Goal: Browse casually

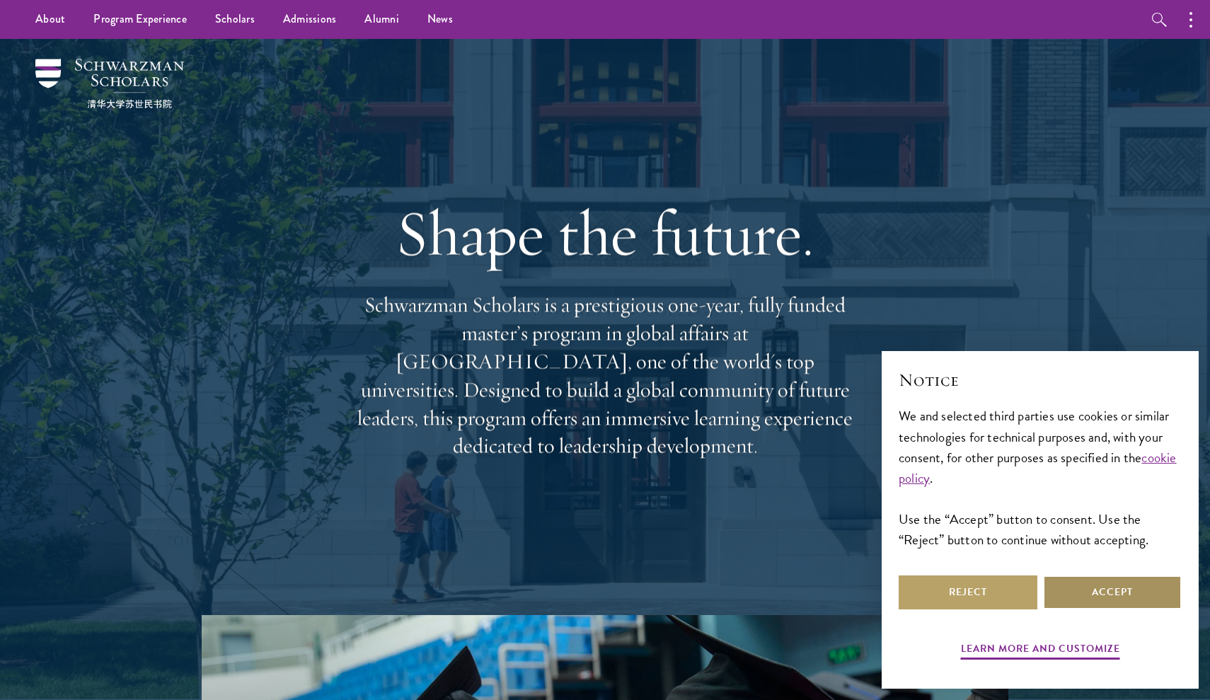
click at [1126, 595] on button "Accept" at bounding box center [1112, 592] width 139 height 34
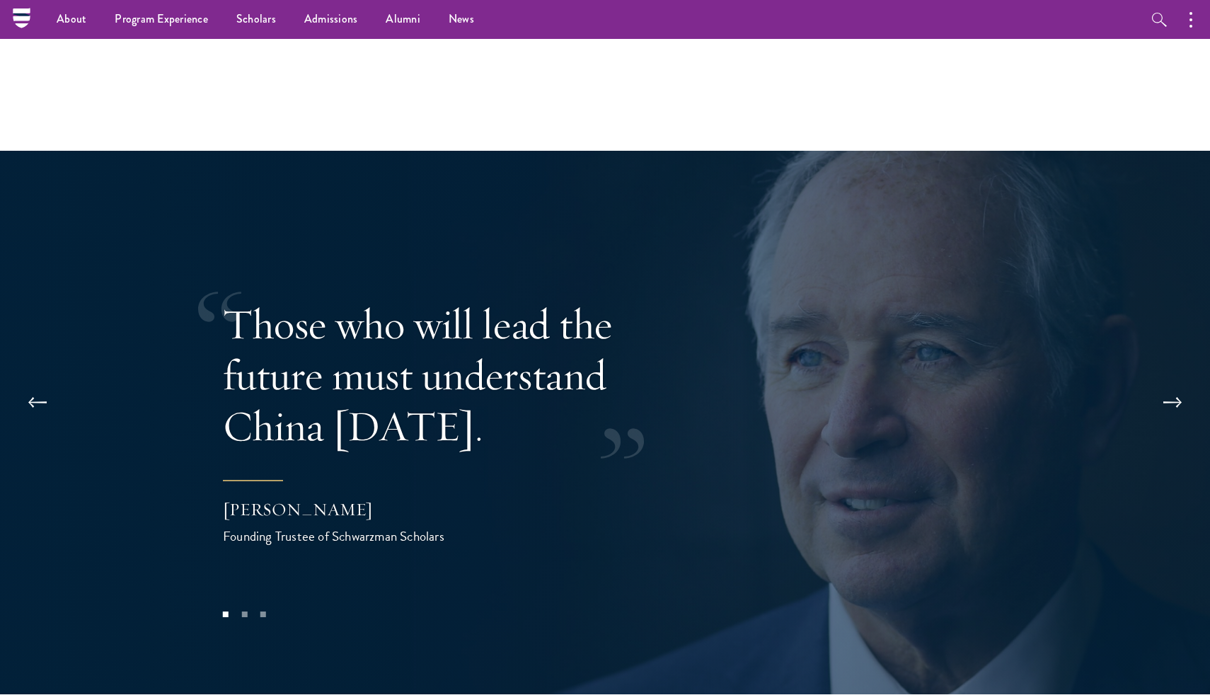
scroll to position [2774, 0]
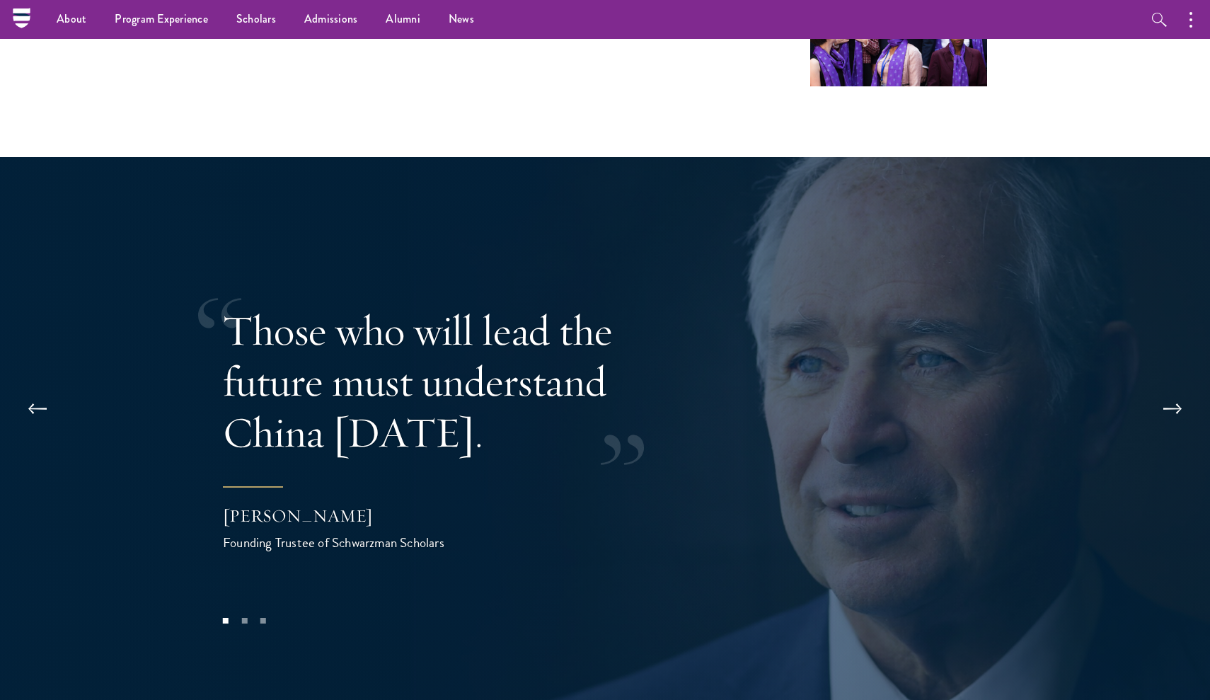
click at [1176, 389] on button at bounding box center [1172, 409] width 47 height 40
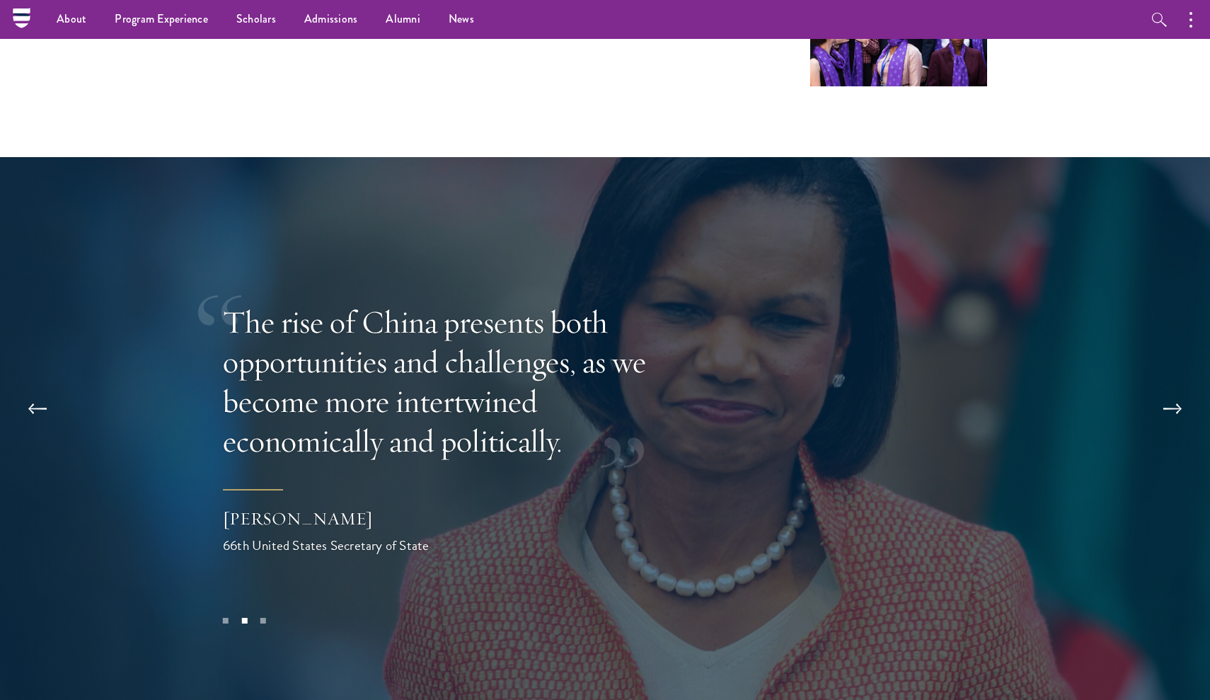
click at [34, 389] on button at bounding box center [37, 409] width 47 height 40
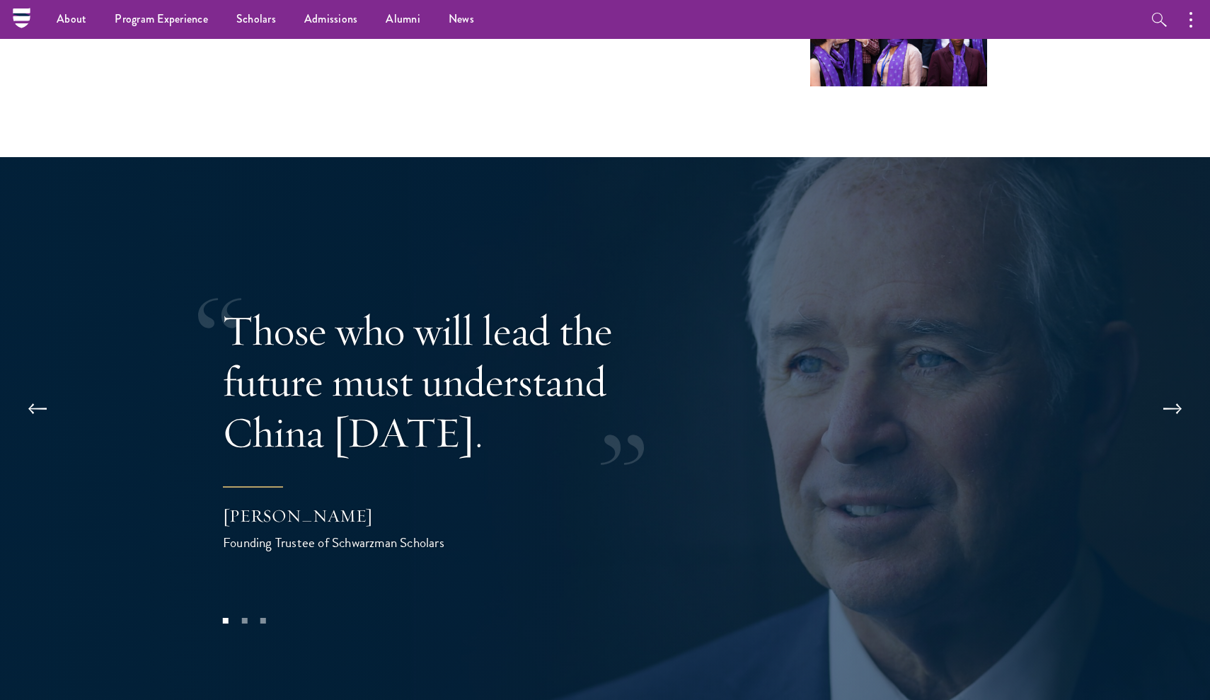
click at [1174, 389] on button at bounding box center [1172, 409] width 47 height 40
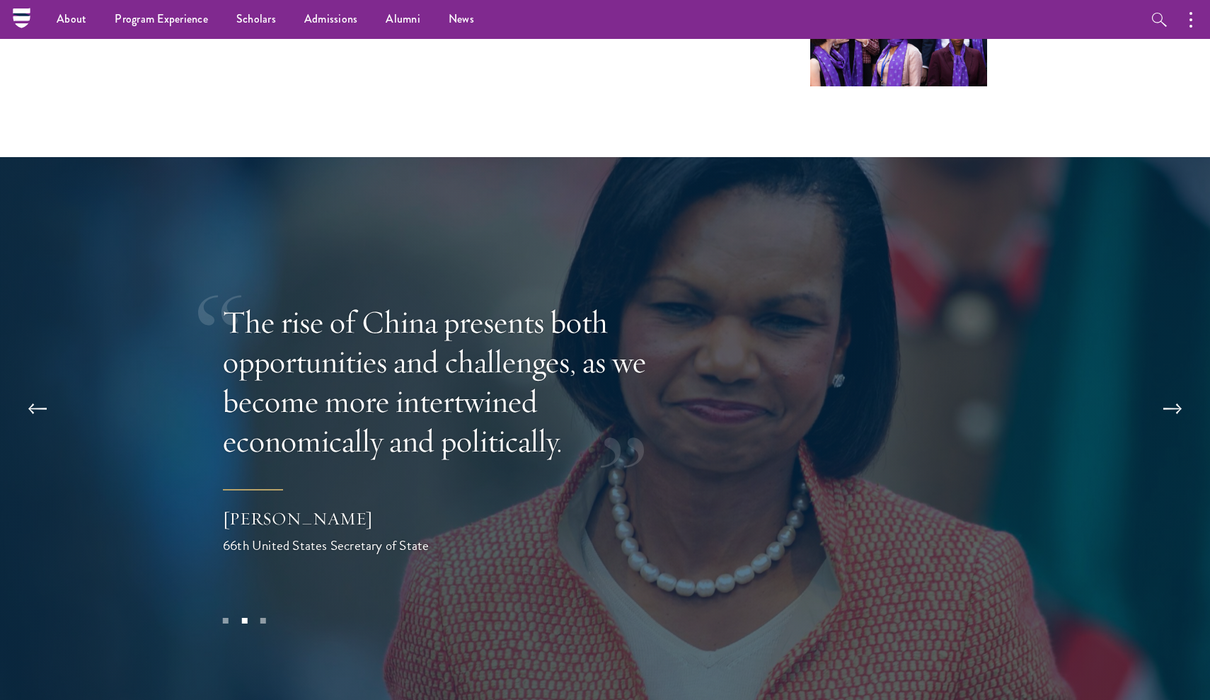
click at [1152, 389] on button at bounding box center [1172, 409] width 47 height 40
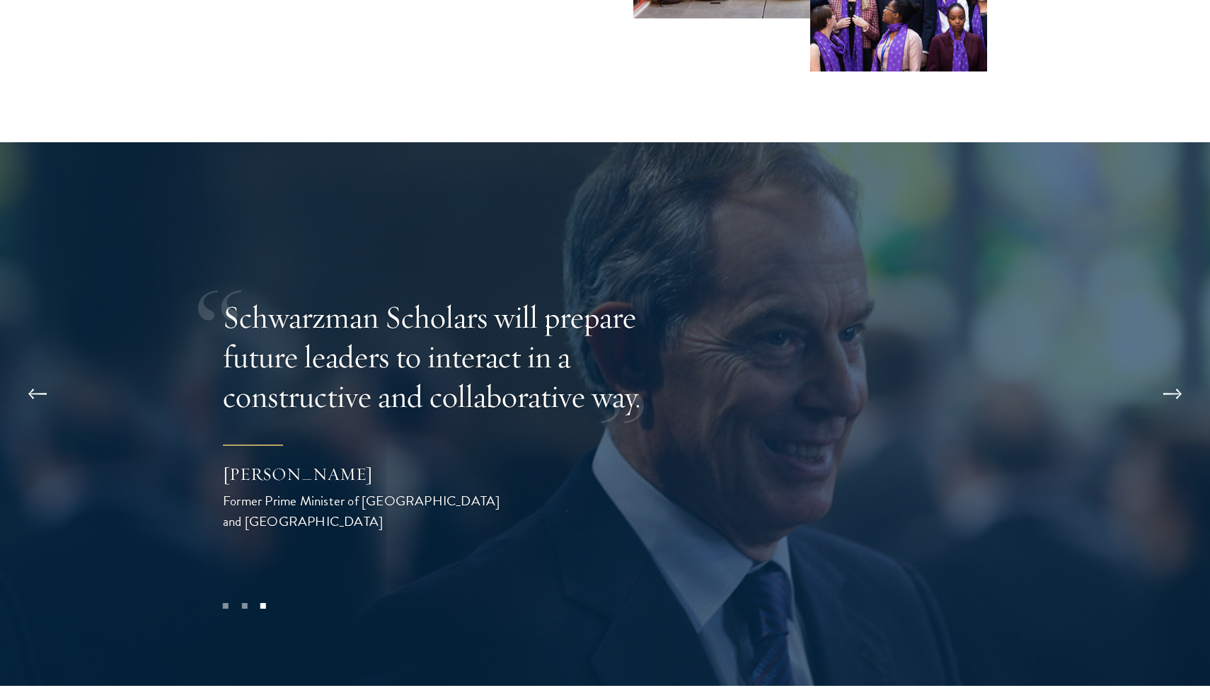
scroll to position [2796, 0]
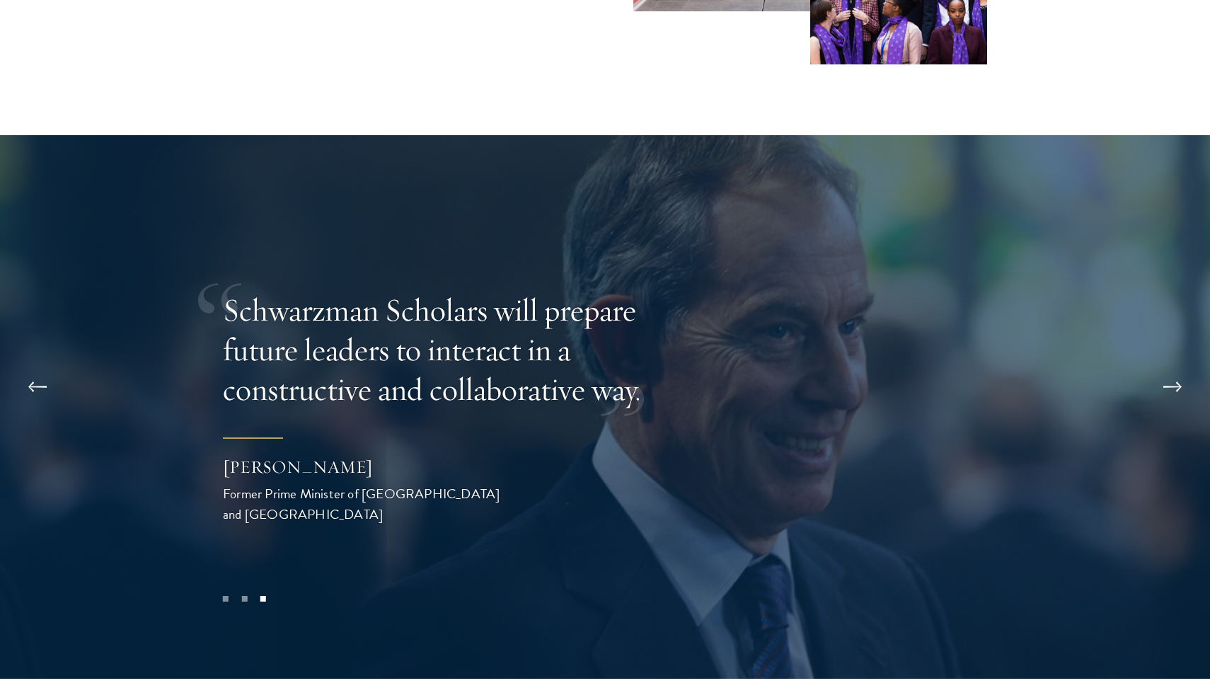
click at [1183, 367] on button at bounding box center [1172, 387] width 47 height 40
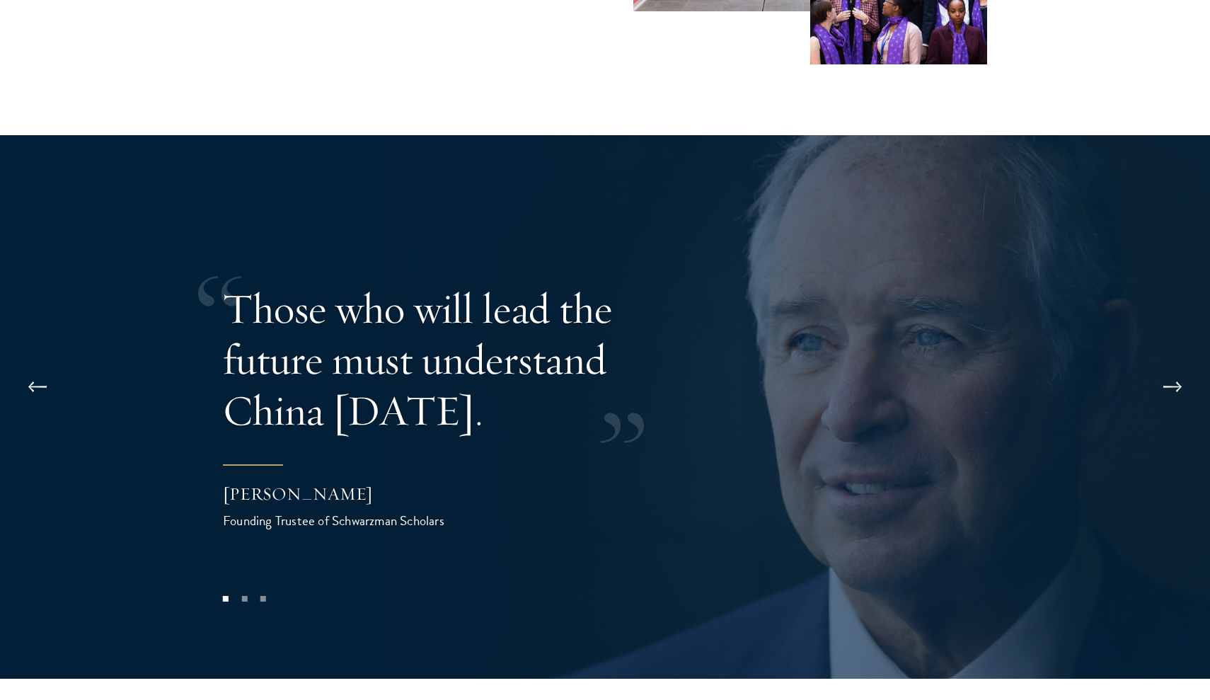
click at [1183, 367] on button at bounding box center [1172, 387] width 47 height 40
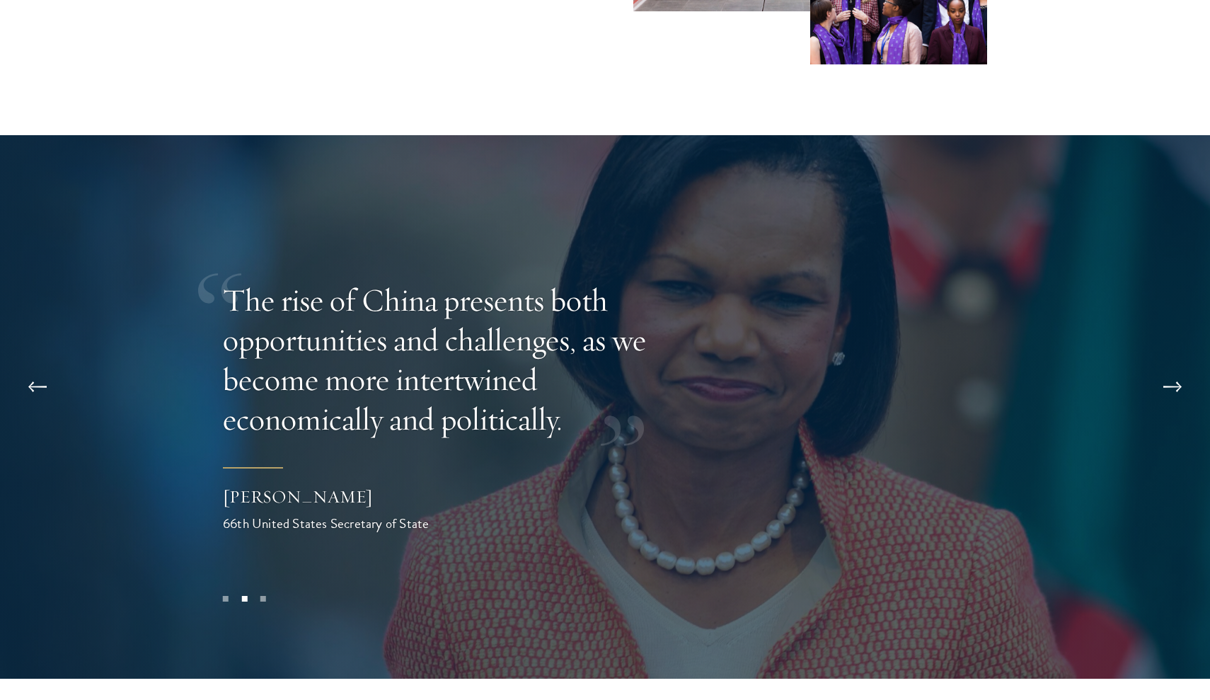
click at [1182, 367] on button at bounding box center [1172, 387] width 47 height 40
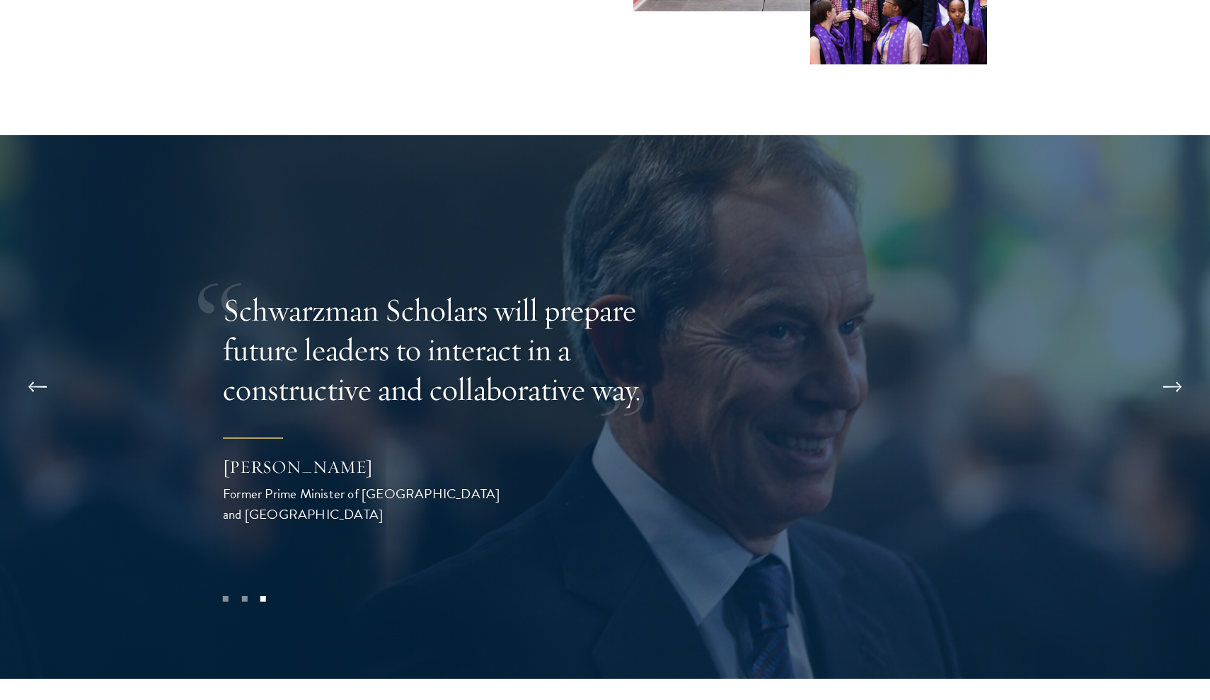
click at [1180, 367] on button at bounding box center [1172, 387] width 47 height 40
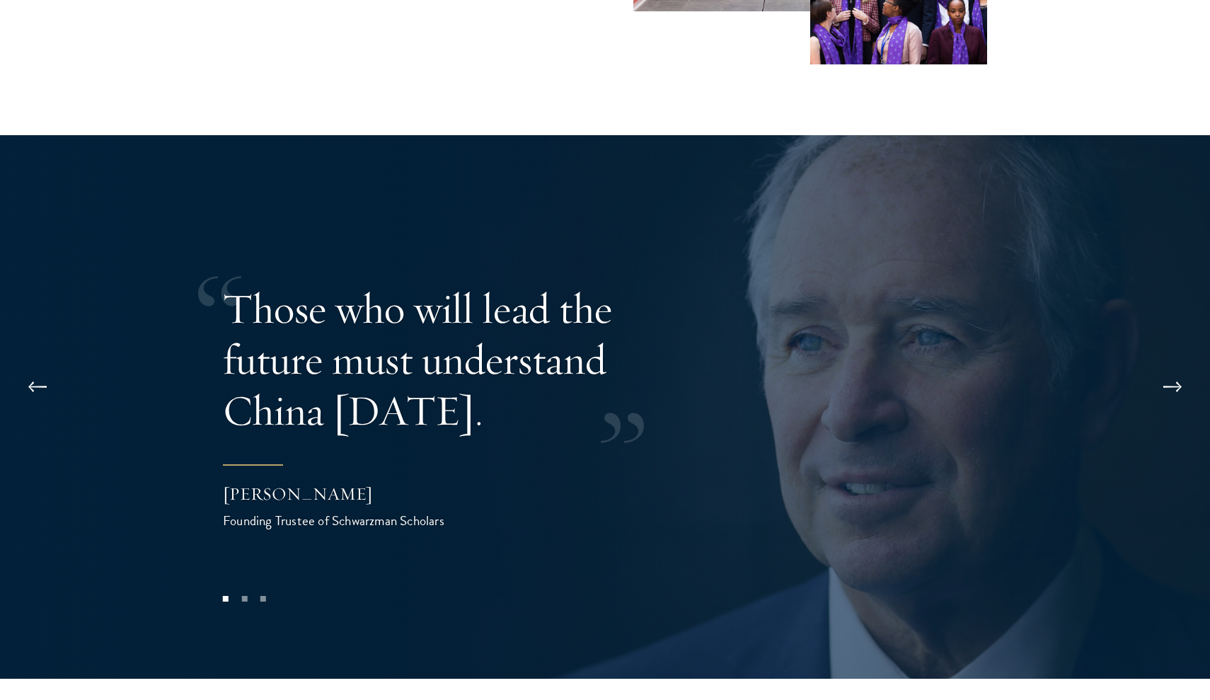
click at [1177, 367] on button at bounding box center [1172, 387] width 47 height 40
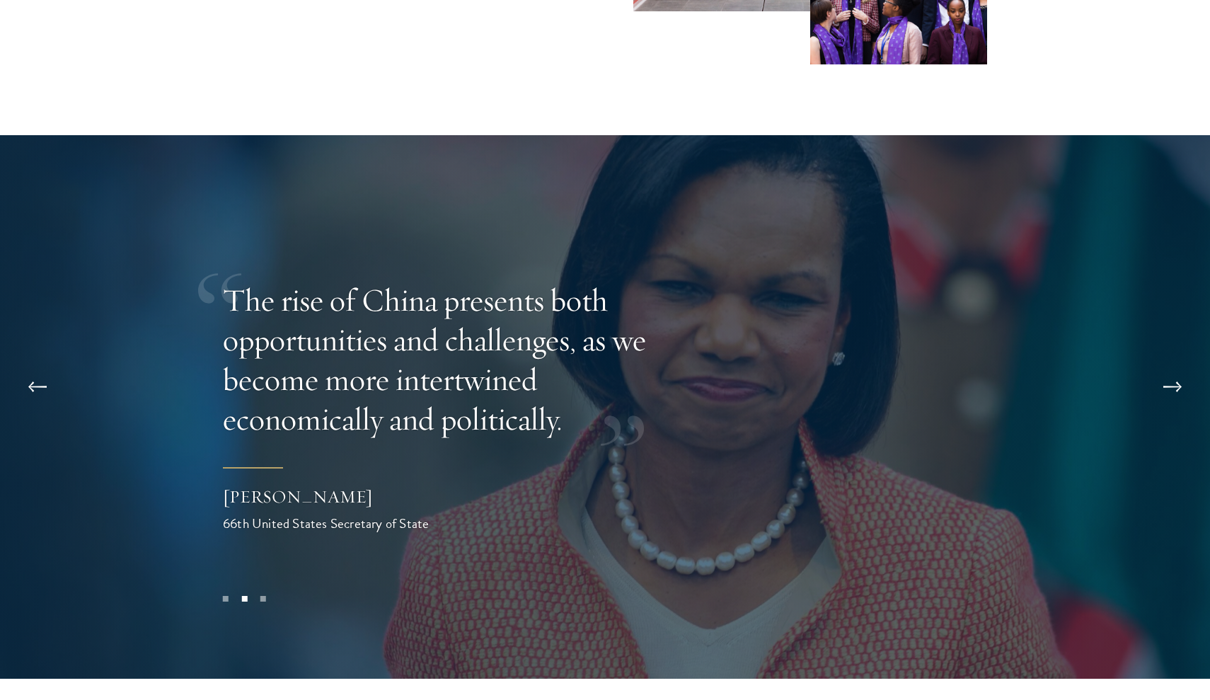
click at [1170, 367] on button at bounding box center [1172, 387] width 47 height 40
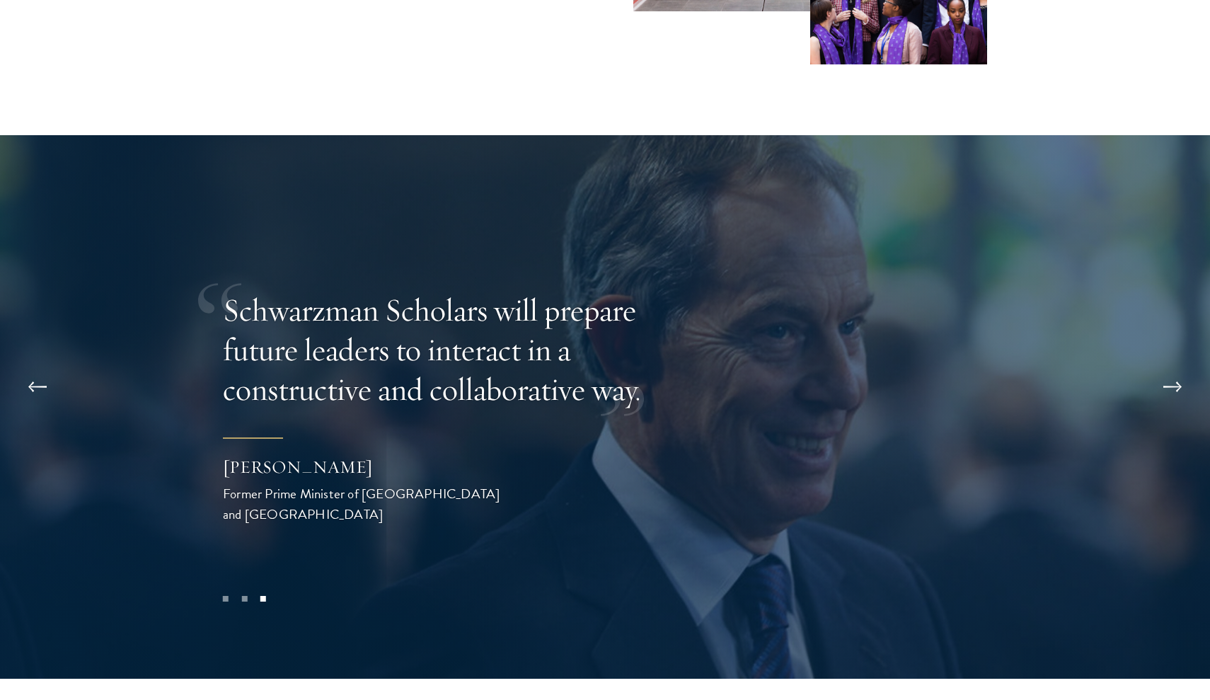
click at [1168, 367] on button at bounding box center [1172, 387] width 47 height 40
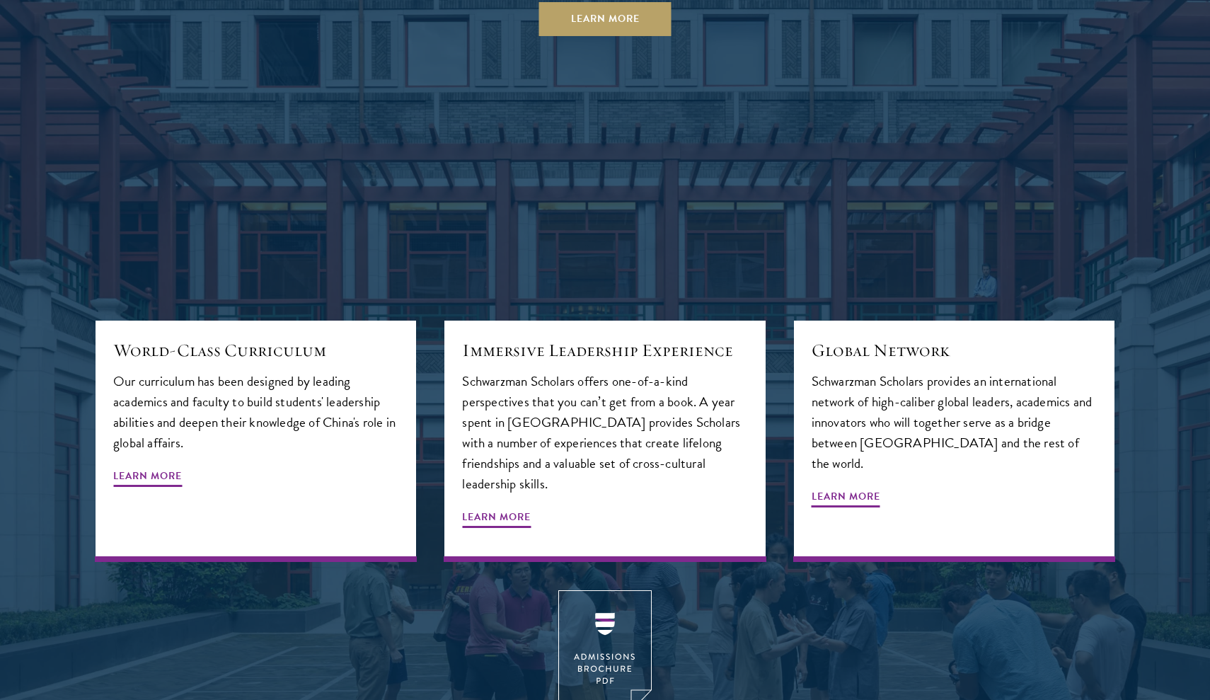
scroll to position [2000, 0]
